Goal: Check status

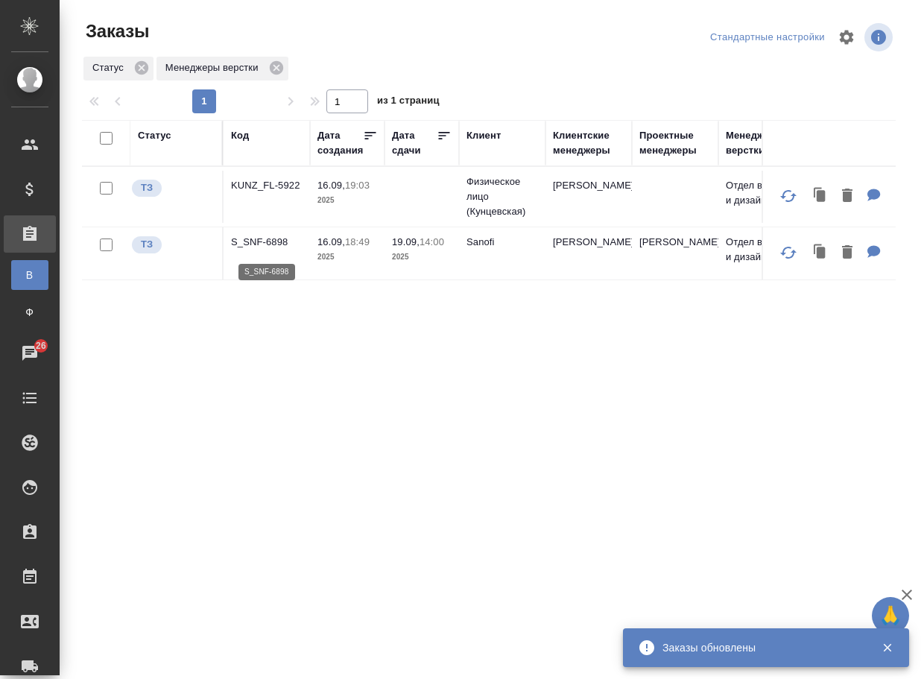
click at [276, 248] on p "S_SNF-6898" at bounding box center [267, 242] width 72 height 15
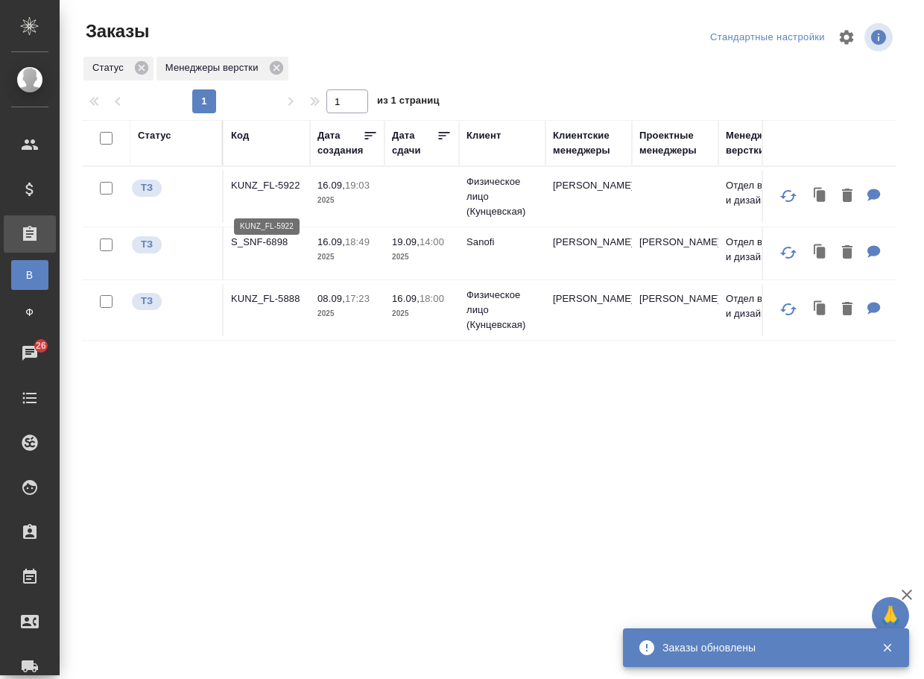
click at [258, 187] on p "KUNZ_FL-5922" at bounding box center [267, 185] width 72 height 15
click at [247, 306] on p "KUNZ_FL-5888" at bounding box center [267, 298] width 72 height 15
